Goal: Navigation & Orientation: Find specific page/section

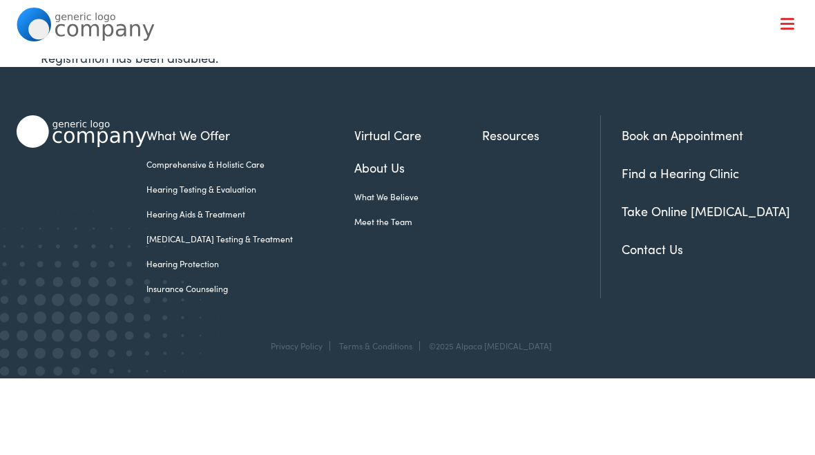
click at [365, 226] on link "Meet the Team" at bounding box center [418, 222] width 128 height 12
click at [374, 217] on link "Meet the Team" at bounding box center [418, 222] width 128 height 12
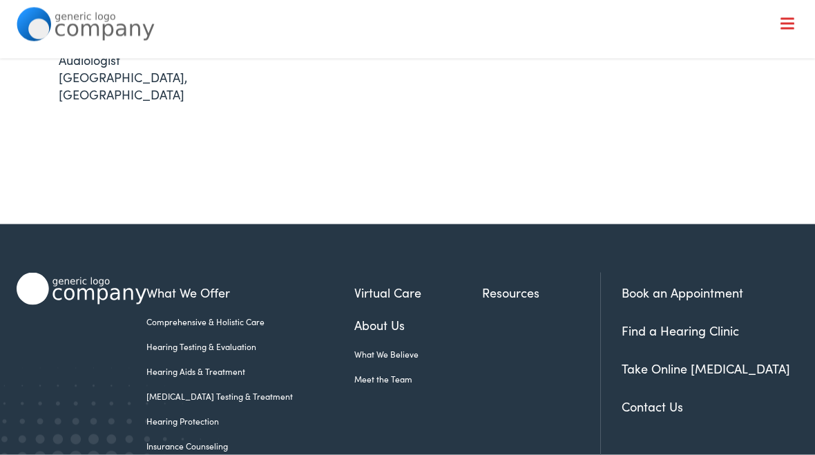
scroll to position [594, 0]
click at [374, 373] on link "Meet the Team" at bounding box center [418, 379] width 128 height 12
